Goal: Learn about a topic

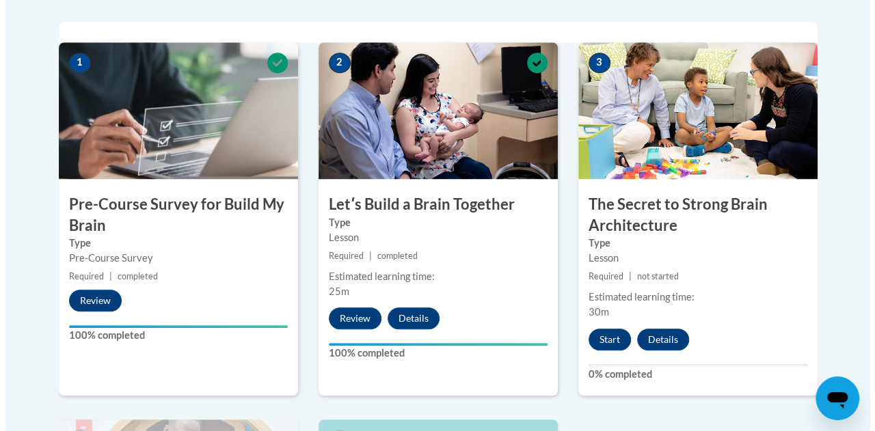
scroll to position [466, 0]
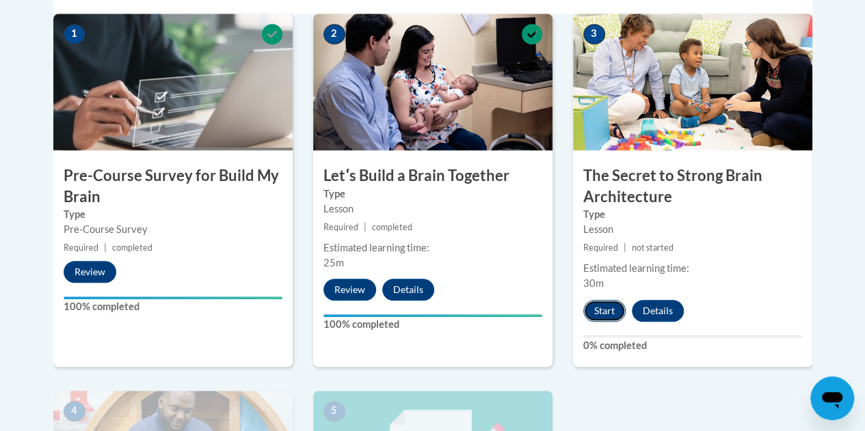
click at [606, 306] on button "Start" at bounding box center [604, 311] width 42 height 22
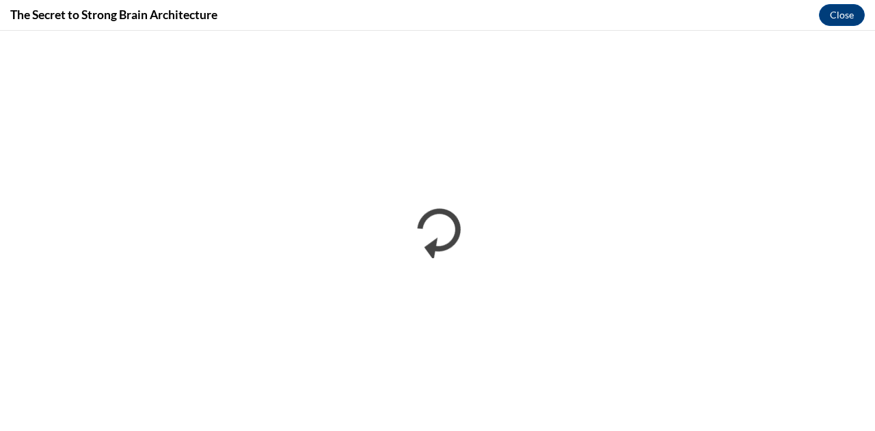
scroll to position [0, 0]
